Goal: Transaction & Acquisition: Obtain resource

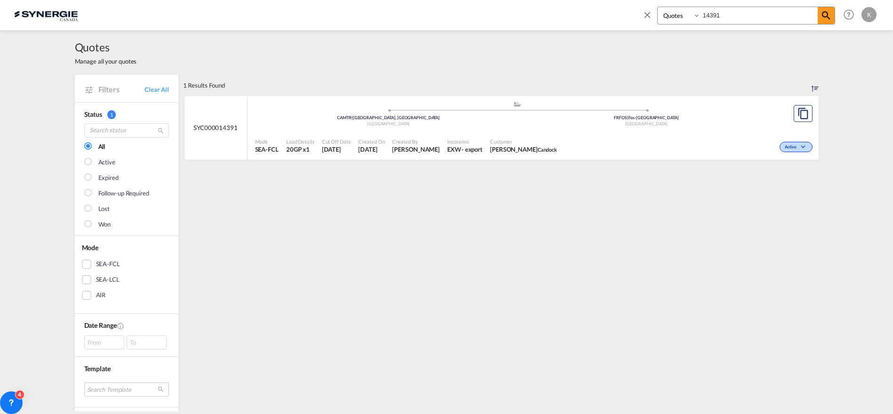
select select "Quotes"
drag, startPoint x: 716, startPoint y: 15, endPoint x: 655, endPoint y: 15, distance: 61.2
click at [655, 15] on div "Bookings Quotes Enquiries 14391" at bounding box center [738, 18] width 193 height 23
type input "13537"
click at [519, 132] on div "Mode SEA-FCL Load Details 20GP x1 Cut Off Date 25 Jul 2025 Created On 25 Jul 20…" at bounding box center [533, 146] width 571 height 28
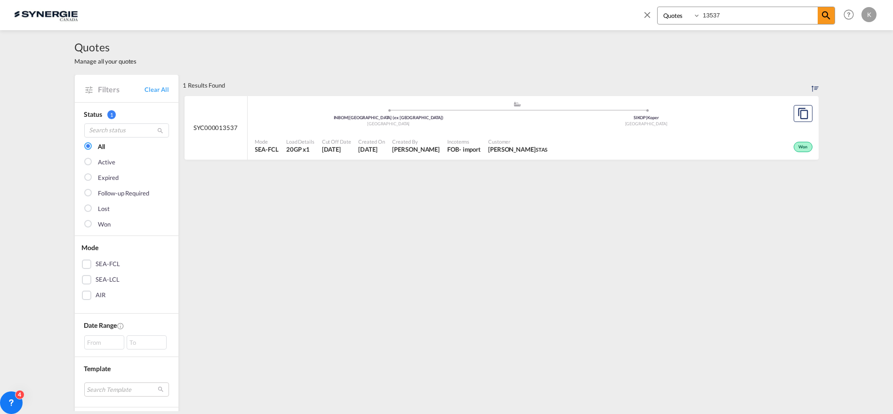
click at [649, 15] on md-icon "icon-close" at bounding box center [647, 14] width 10 height 10
click at [245, 15] on span "Quotes" at bounding box center [246, 14] width 21 height 8
drag, startPoint x: 248, startPoint y: 17, endPoint x: 254, endPoint y: 16, distance: 6.7
click at [248, 17] on span "Quotes" at bounding box center [246, 14] width 21 height 8
click at [154, 92] on link "Clear All" at bounding box center [157, 89] width 24 height 8
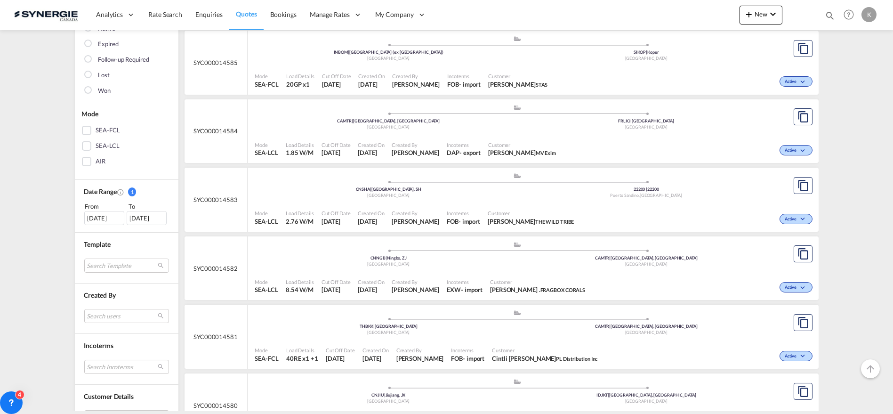
scroll to position [157, 0]
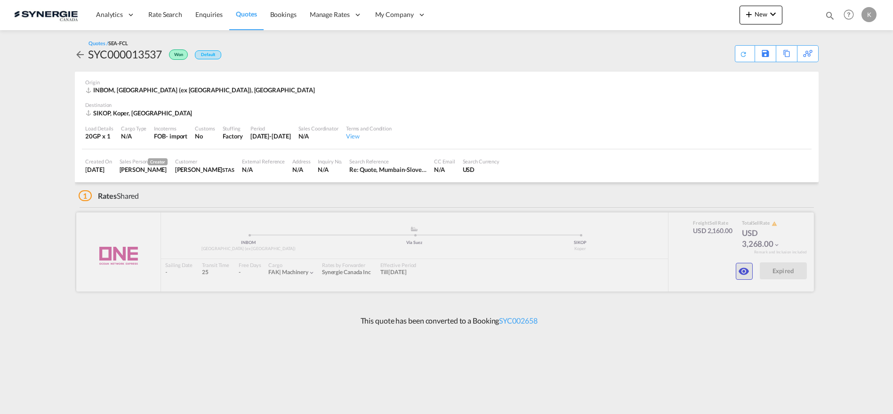
click at [743, 273] on md-icon "icon-eye" at bounding box center [744, 271] width 11 height 11
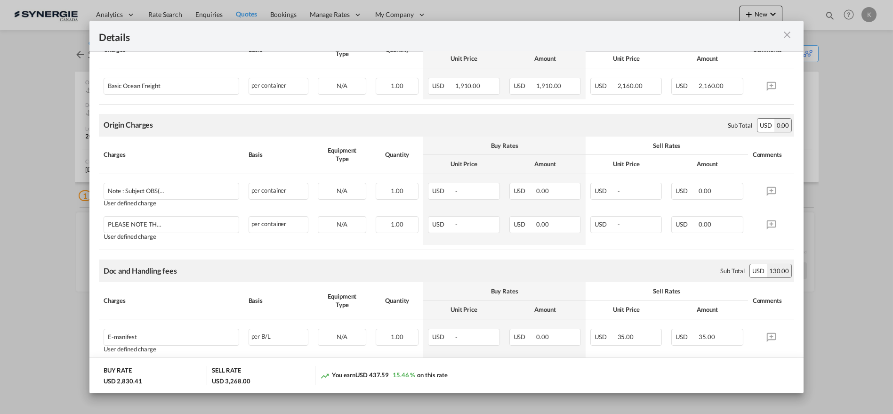
scroll to position [237, 0]
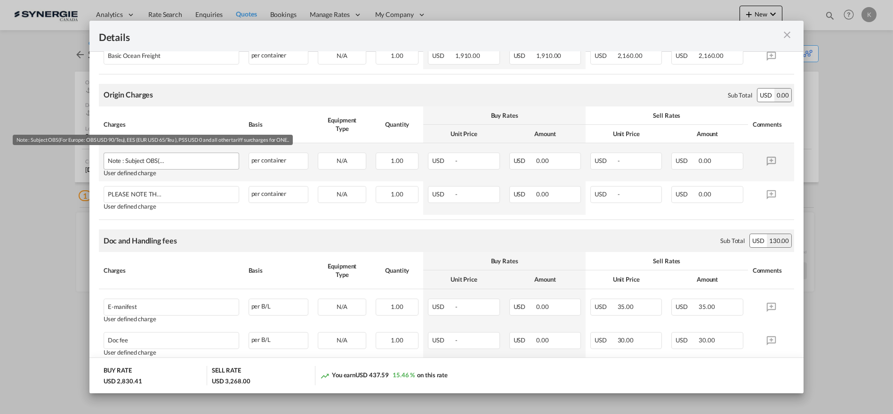
click at [137, 162] on div "Note : Subject OBS(For Europe: OBS USD 90/Teu), EES (EUR USD 65/Teu ), PSS USD …" at bounding box center [155, 158] width 95 height 11
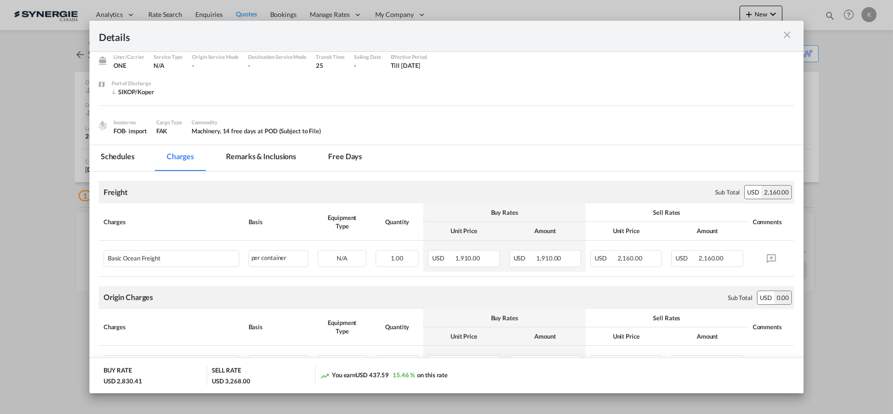
scroll to position [20, 0]
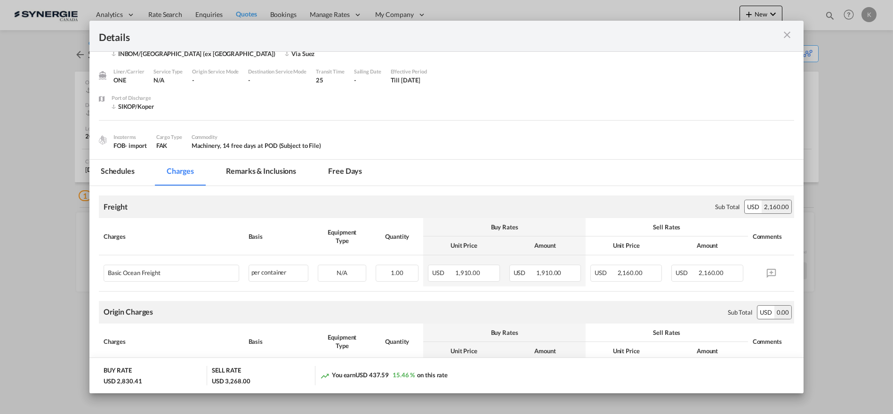
click at [791, 35] on md-icon "icon-close m-3 fg-AAA8AD cursor" at bounding box center [787, 34] width 11 height 11
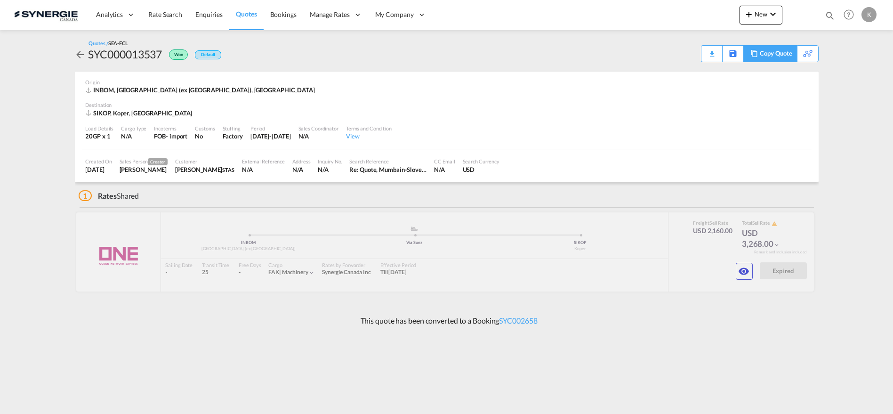
click at [784, 56] on div "Copy Quote" at bounding box center [776, 54] width 32 height 16
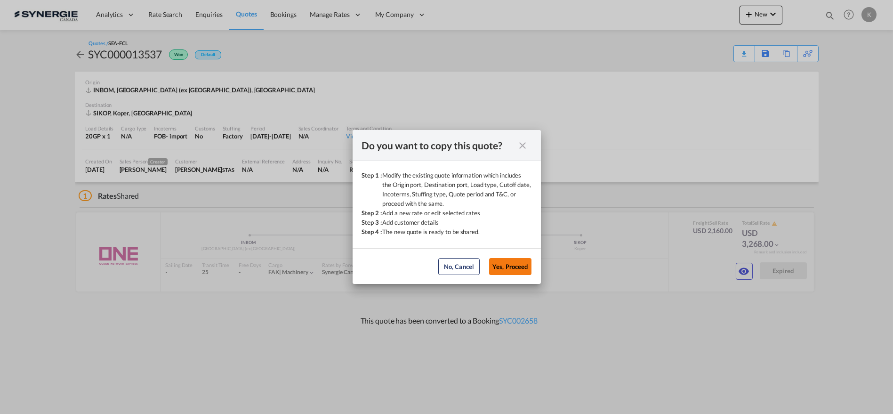
click at [520, 267] on button "Yes, Proceed" at bounding box center [510, 266] width 42 height 17
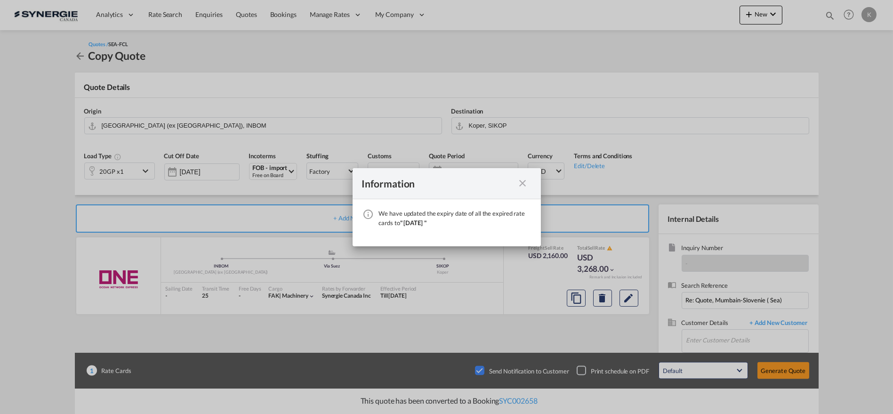
click at [522, 181] on md-icon "icon-close fg-AAA8AD cursor" at bounding box center [522, 183] width 11 height 11
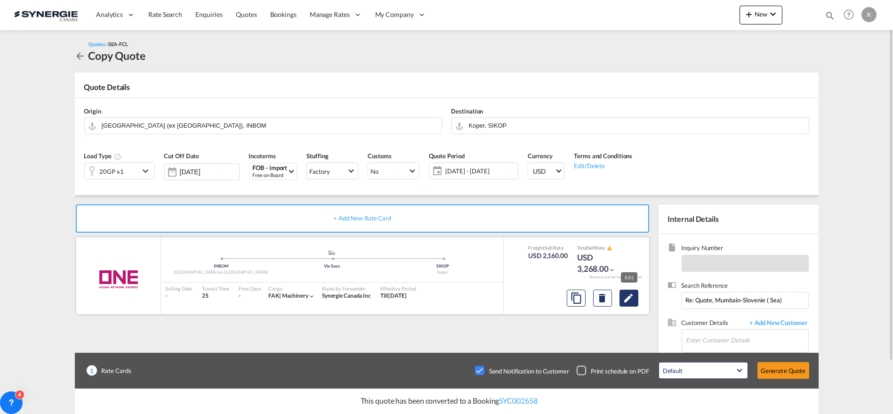
click at [628, 299] on md-icon "Edit" at bounding box center [628, 297] width 11 height 11
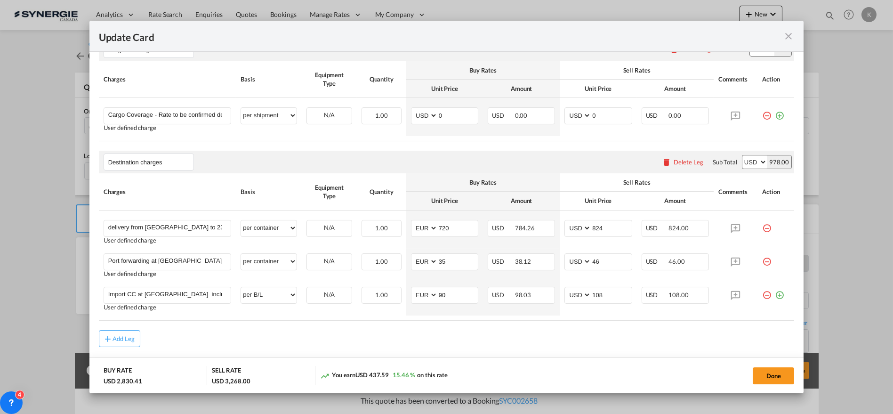
scroll to position [756, 0]
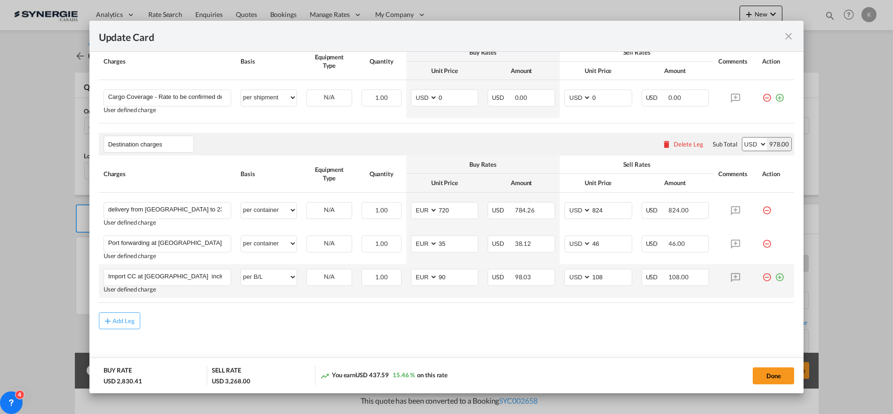
click at [775, 274] on md-icon "icon-plus-circle-outline green-400-fg" at bounding box center [779, 273] width 9 height 9
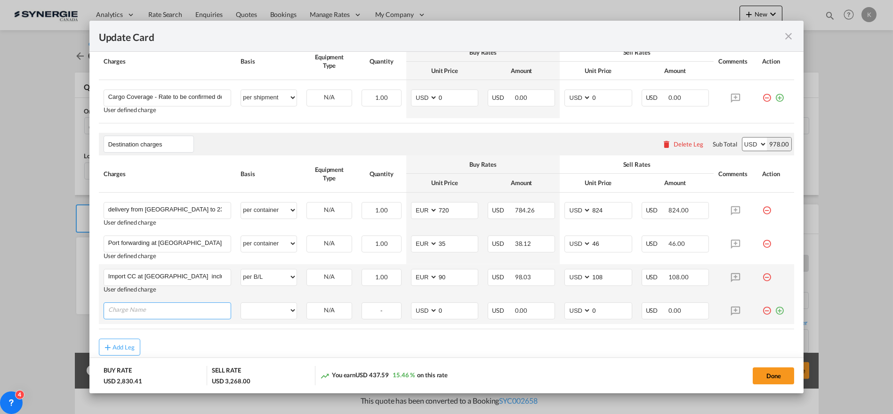
click at [147, 305] on input "Charge Name" at bounding box center [169, 310] width 123 height 14
paste input "local costs of the carrier"
type input "local costs of the carrier"
drag, startPoint x: 263, startPoint y: 309, endPoint x: 275, endPoint y: 300, distance: 14.5
click at [263, 309] on select "per equipment per container per B/L per shipping bill per shipment per pallet p…" at bounding box center [269, 310] width 56 height 15
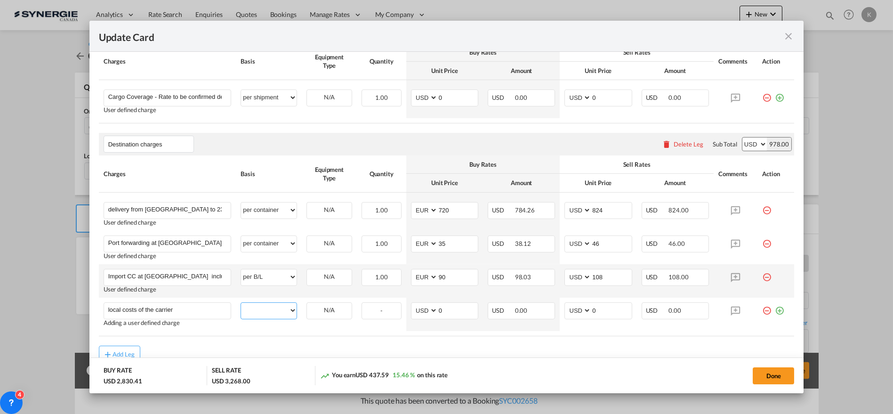
select select "per container"
click at [241, 303] on select "per equipment per container per B/L per shipping bill per shipment per pallet p…" at bounding box center [269, 310] width 56 height 15
click at [418, 308] on select "AED AFN ALL AMD ANG AOA ARS AUD AWG AZN BAM BBD BDT BGN BHD BIF BMD BND BOB BRL…" at bounding box center [425, 310] width 24 height 13
select select "string:EUR"
click at [413, 304] on select "AED AFN ALL AMD ANG AOA ARS AUD AWG AZN BAM BBD BDT BGN BHD BIF BMD BND BOB BRL…" at bounding box center [425, 310] width 24 height 13
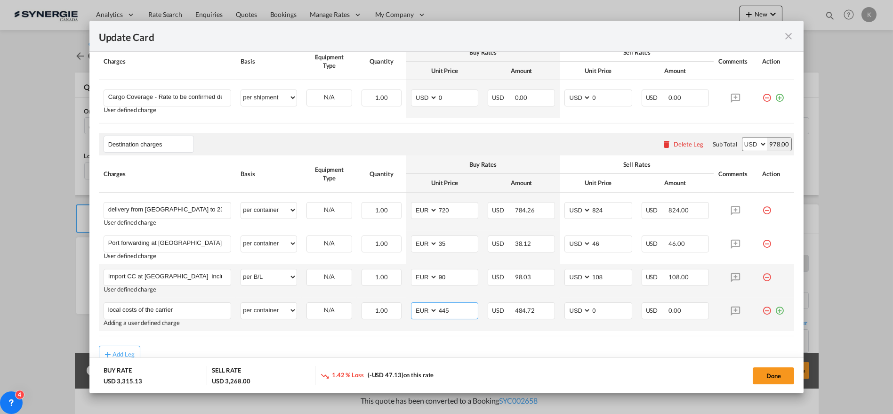
type input "445"
select select "string:EUR"
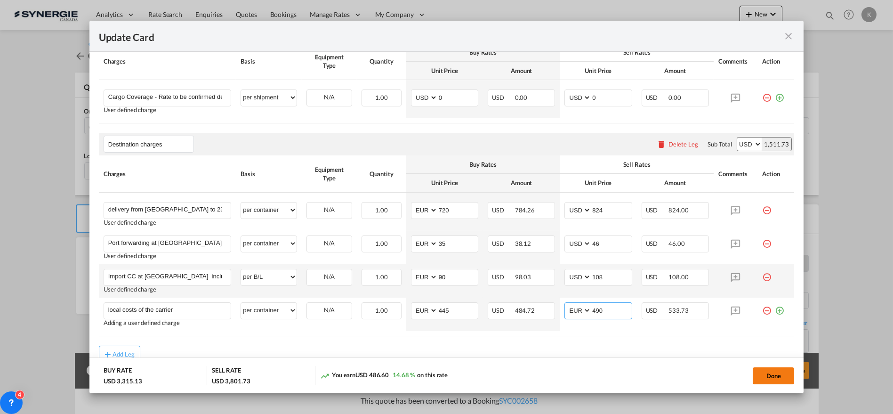
type input "490"
click at [775, 373] on button "Done" at bounding box center [773, 375] width 41 height 17
type input "[DATE]"
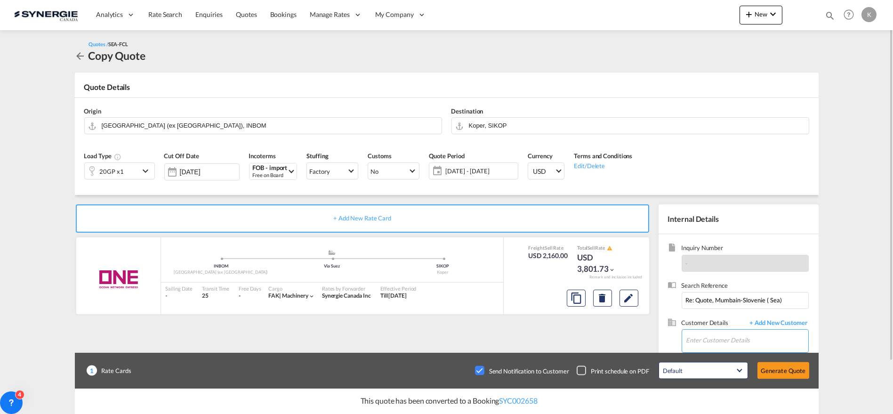
click at [728, 343] on input "Enter Customer Details" at bounding box center [747, 340] width 122 height 21
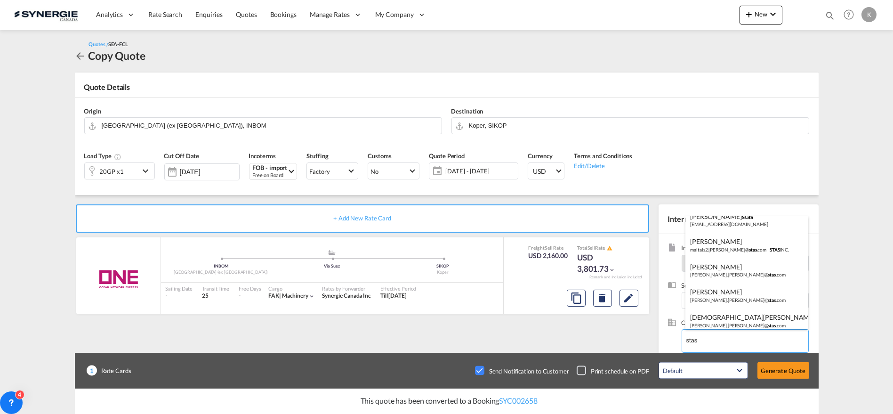
scroll to position [90, 0]
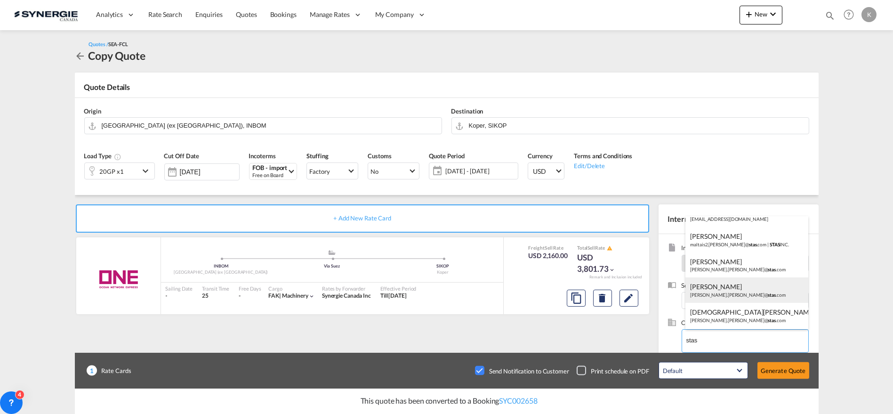
click at [718, 290] on div "[PERSON_NAME].[PERSON_NAME]@ stas .com" at bounding box center [747, 289] width 123 height 25
type input "STAS, [PERSON_NAME], [PERSON_NAME][EMAIL_ADDRESS][DOMAIN_NAME]"
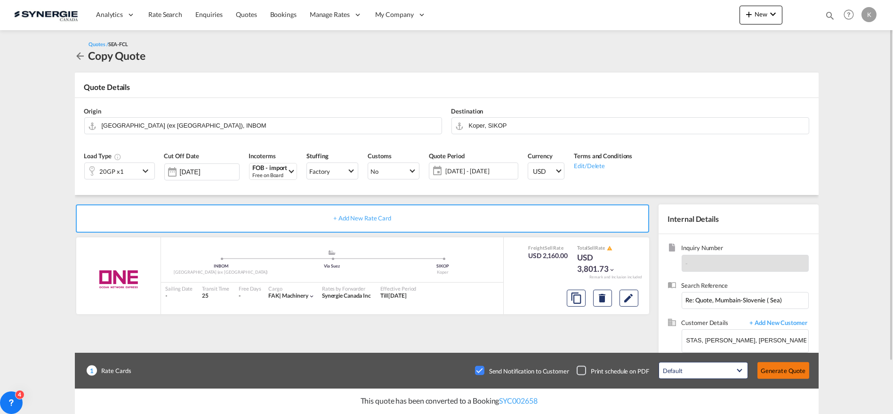
click at [783, 371] on button "Generate Quote" at bounding box center [784, 370] width 52 height 17
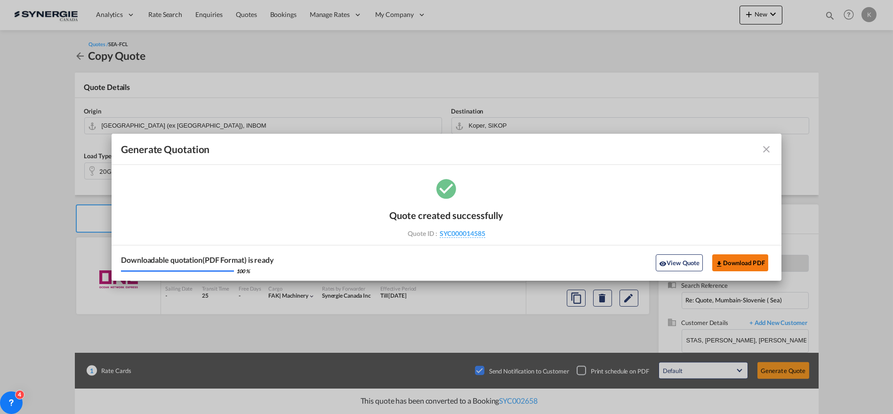
click at [745, 264] on button "Download PDF" at bounding box center [740, 262] width 56 height 17
